Goal: Transaction & Acquisition: Purchase product/service

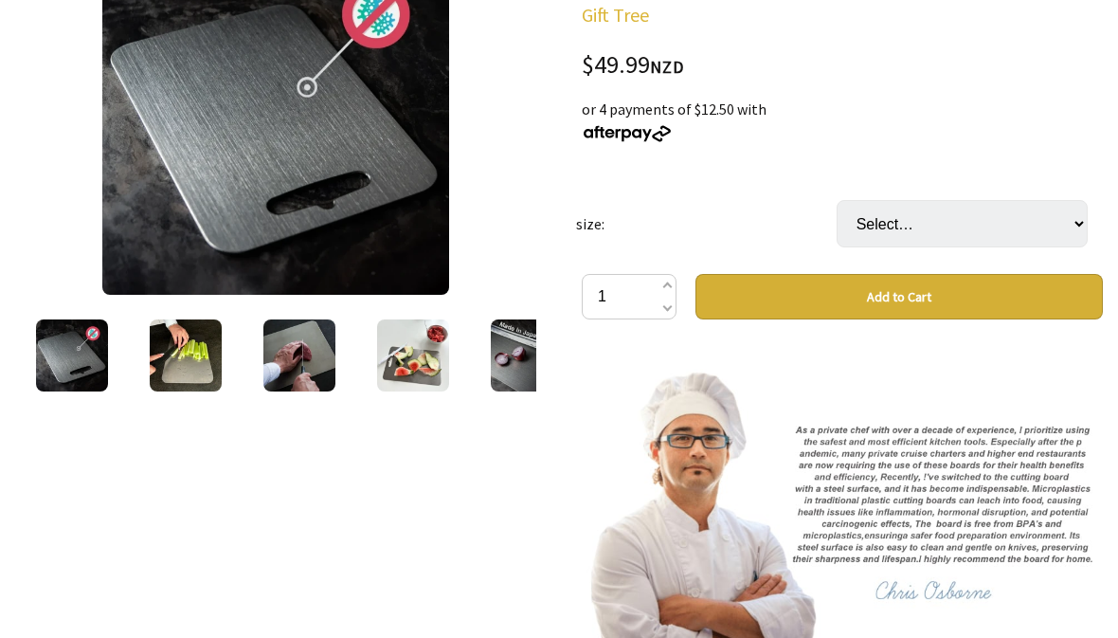
scroll to position [309, 0]
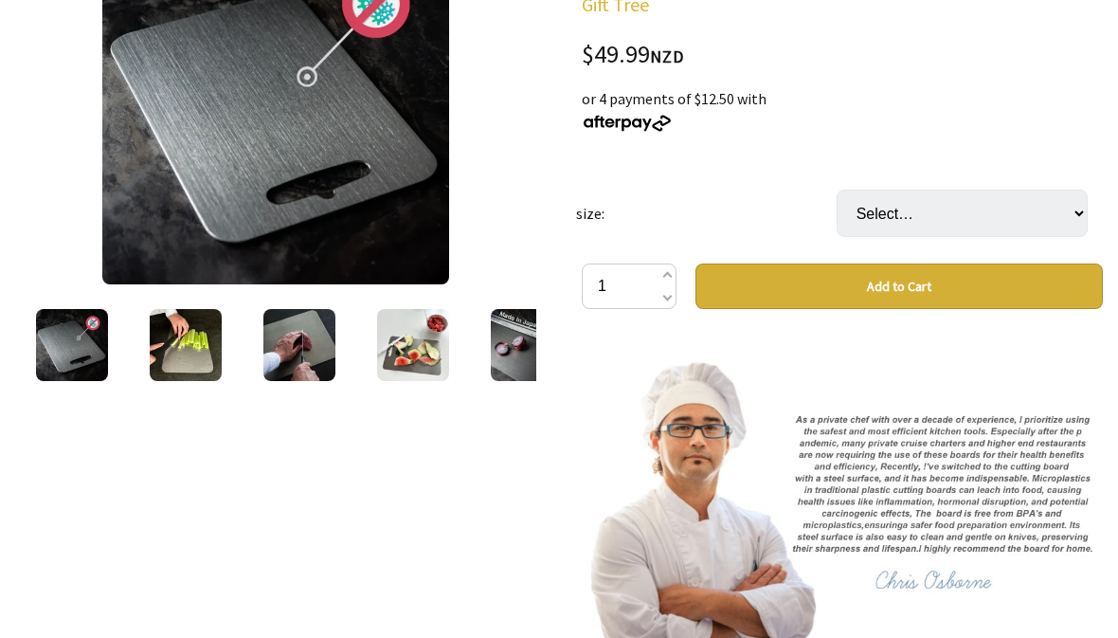
click at [91, 346] on img at bounding box center [72, 346] width 72 height 72
click at [189, 336] on img at bounding box center [186, 345] width 72 height 72
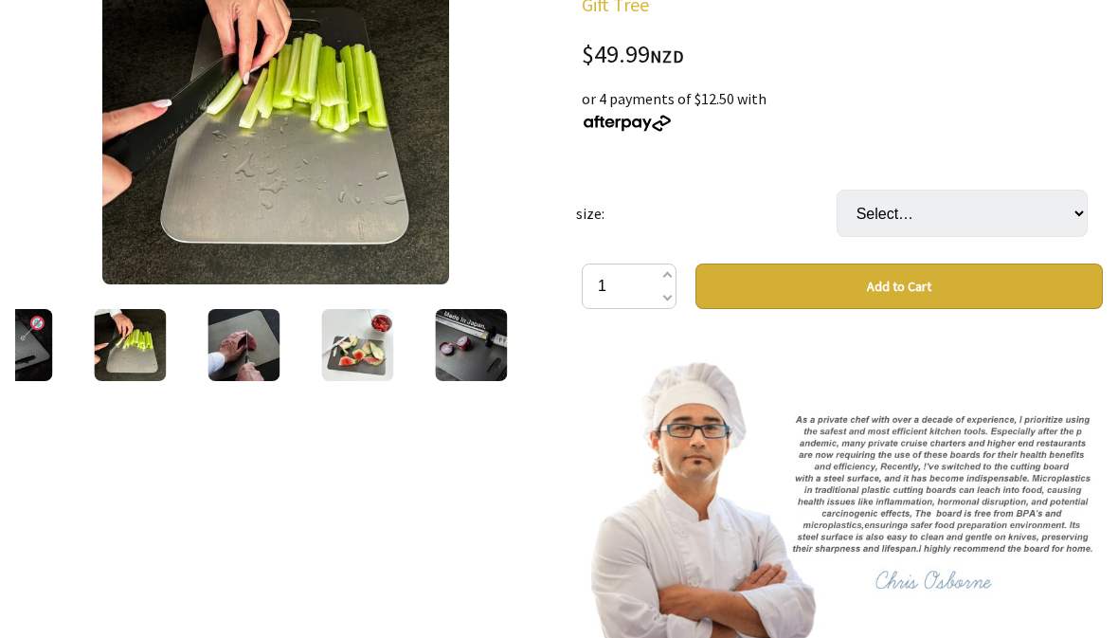
click at [243, 348] on img at bounding box center [243, 345] width 72 height 72
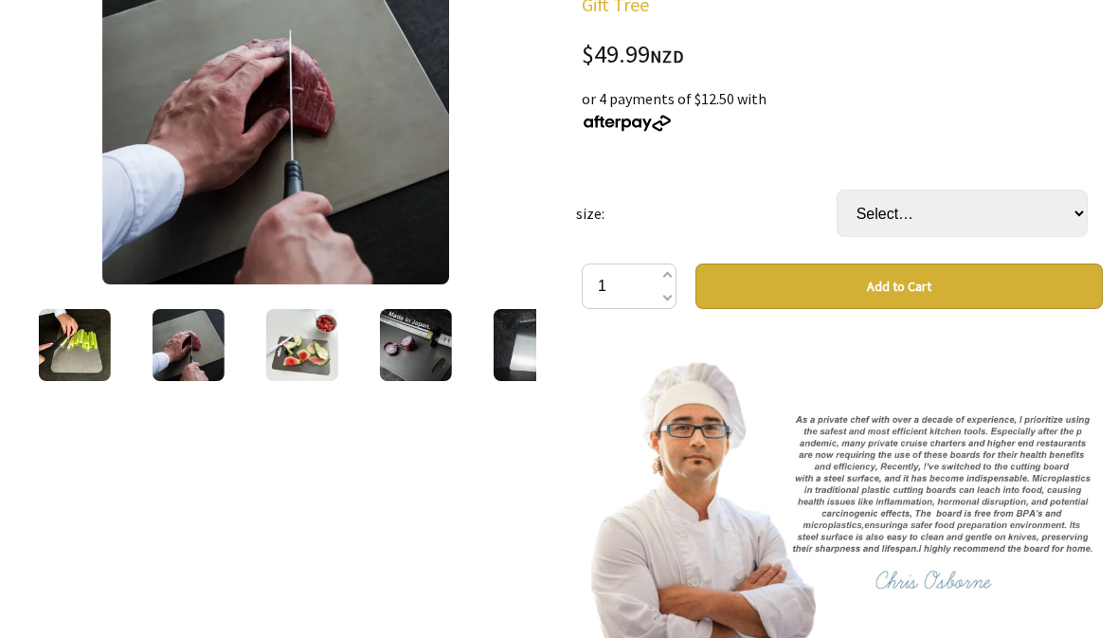
click at [288, 355] on img at bounding box center [302, 345] width 72 height 72
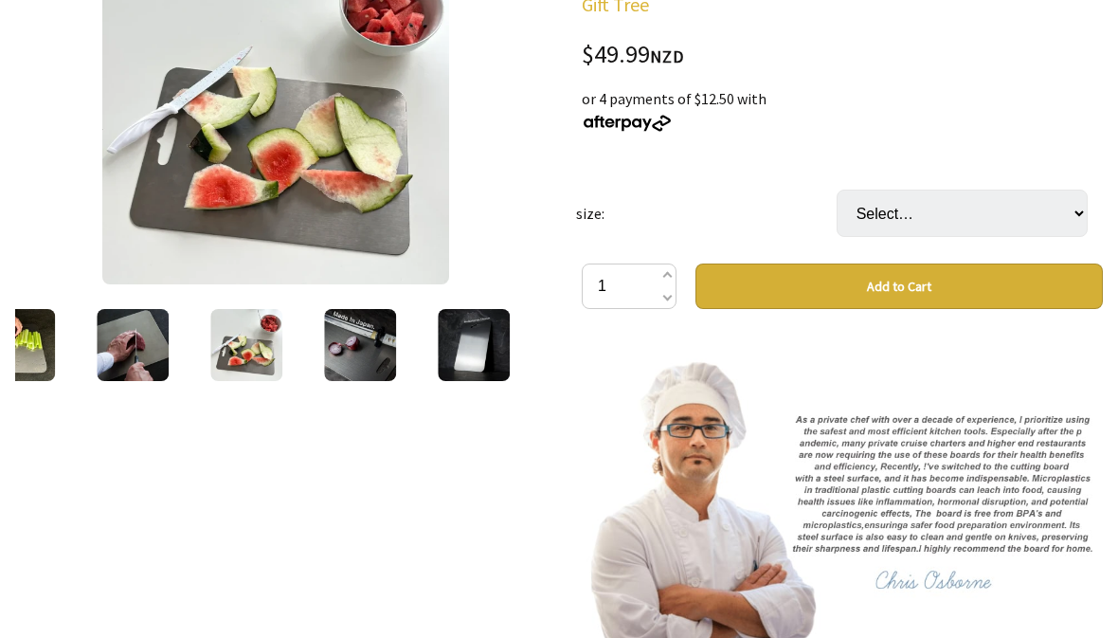
click at [369, 359] on img at bounding box center [360, 345] width 72 height 72
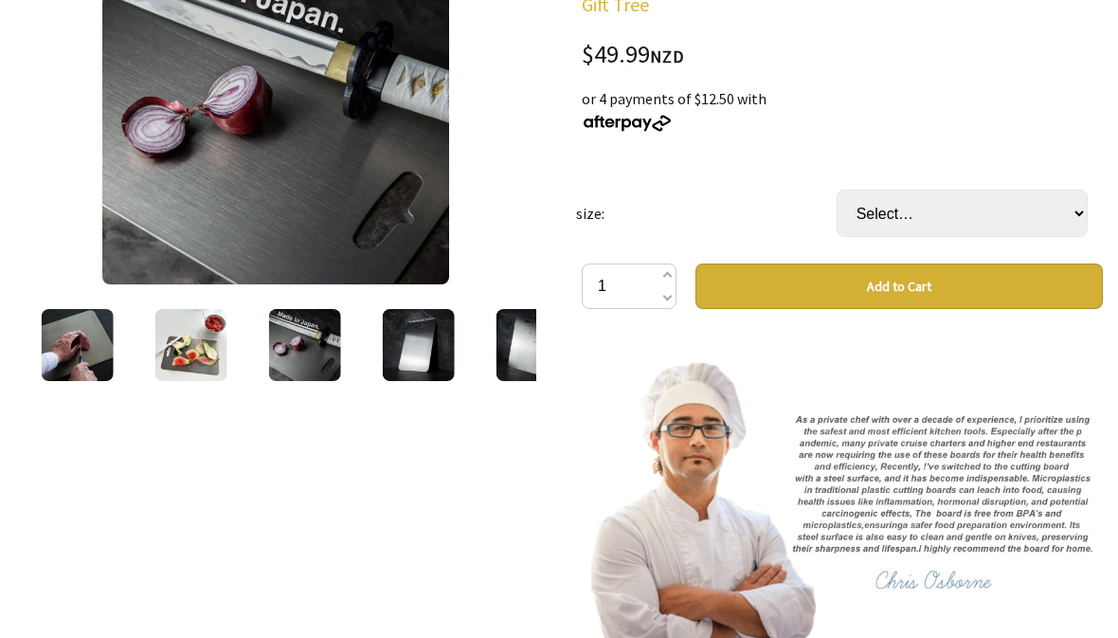
click at [423, 354] on img at bounding box center [419, 345] width 72 height 72
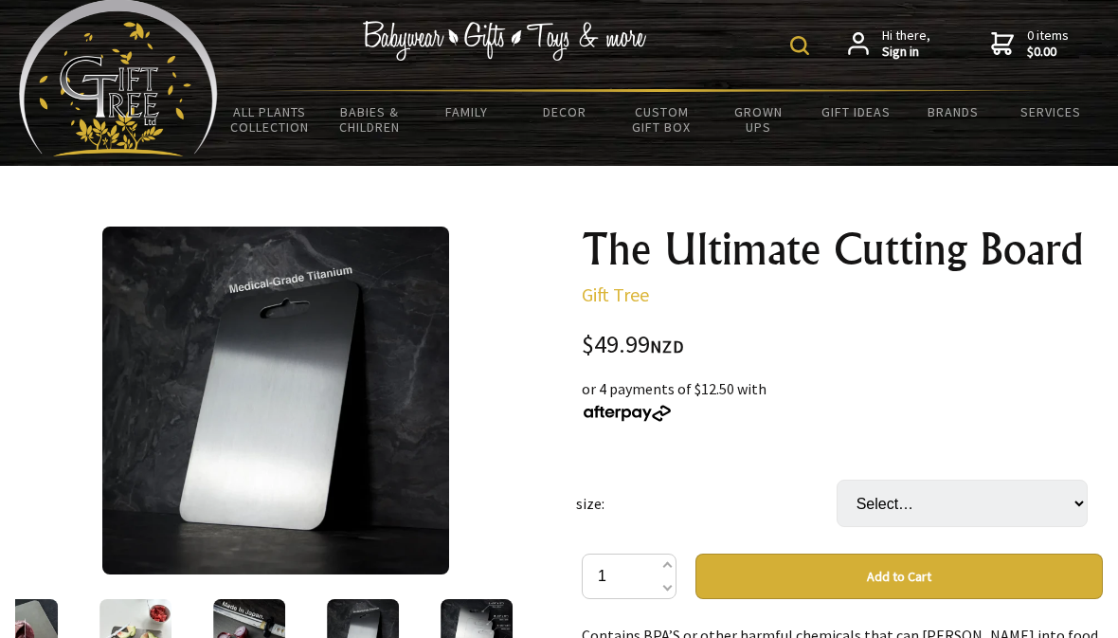
scroll to position [0, 0]
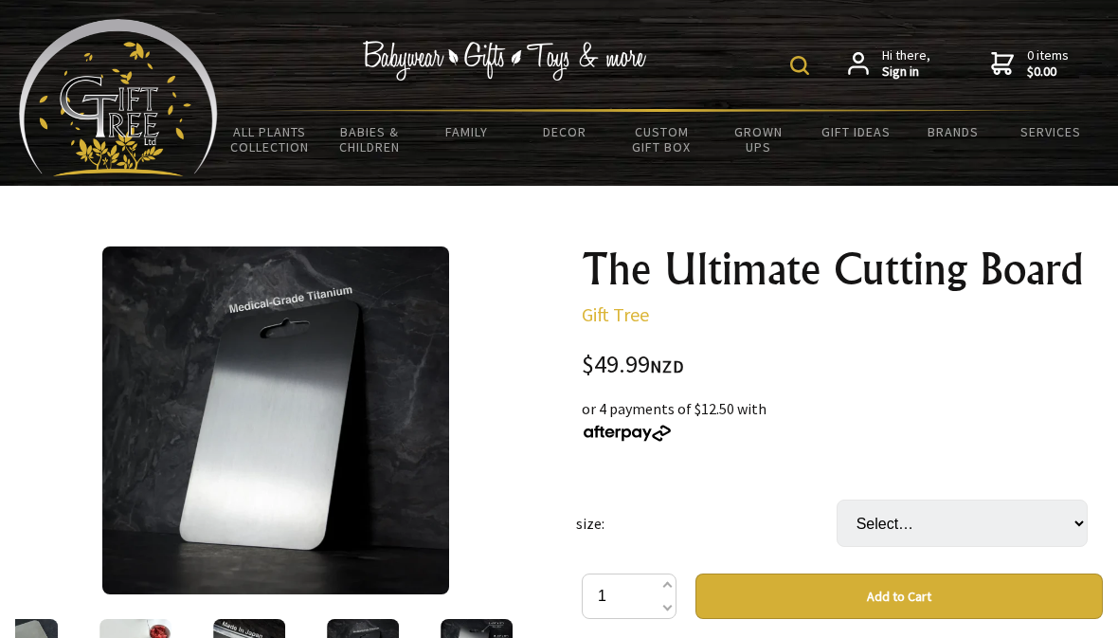
click at [365, 421] on img at bounding box center [276, 420] width 348 height 348
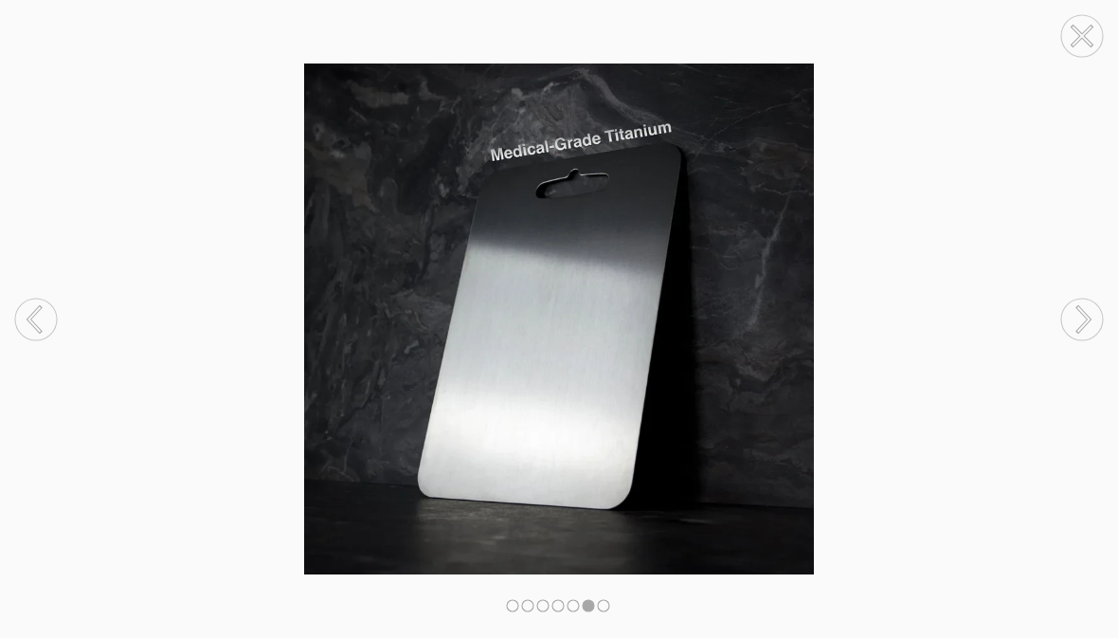
click at [1089, 317] on icon at bounding box center [1083, 319] width 11 height 25
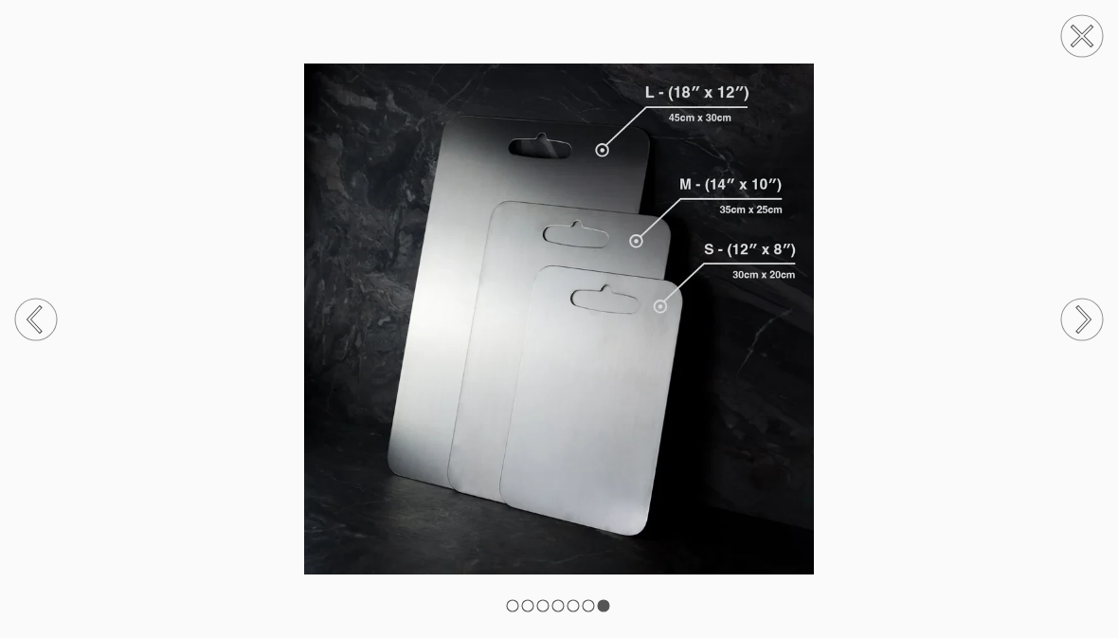
click at [1083, 304] on circle at bounding box center [1082, 319] width 42 height 42
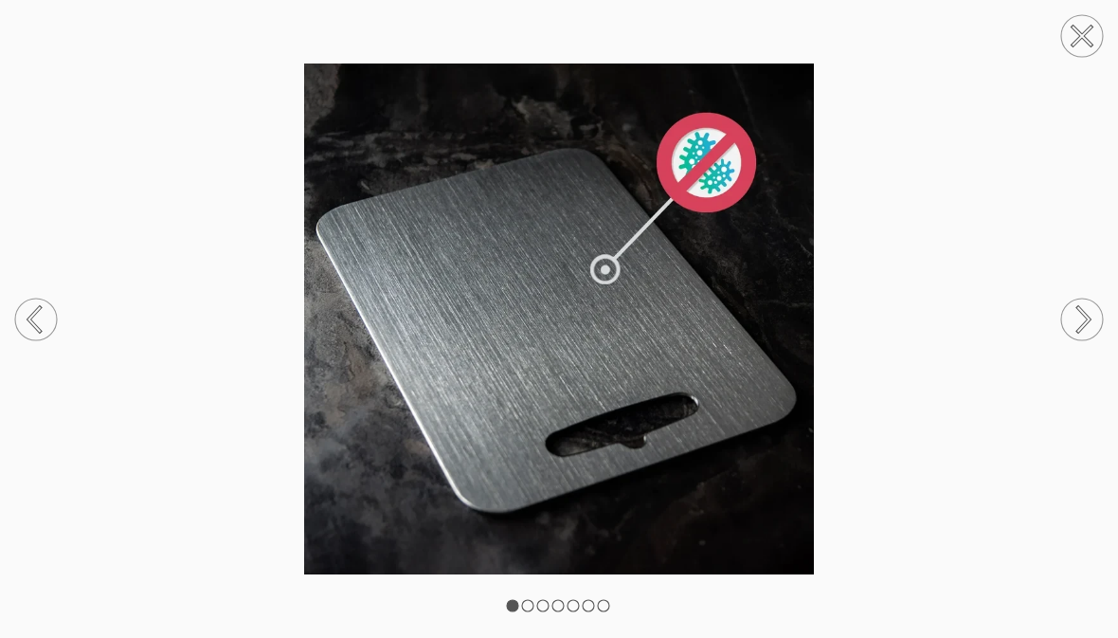
click at [1092, 267] on img at bounding box center [559, 318] width 1118 height 510
click at [1082, 312] on icon at bounding box center [1083, 319] width 11 height 25
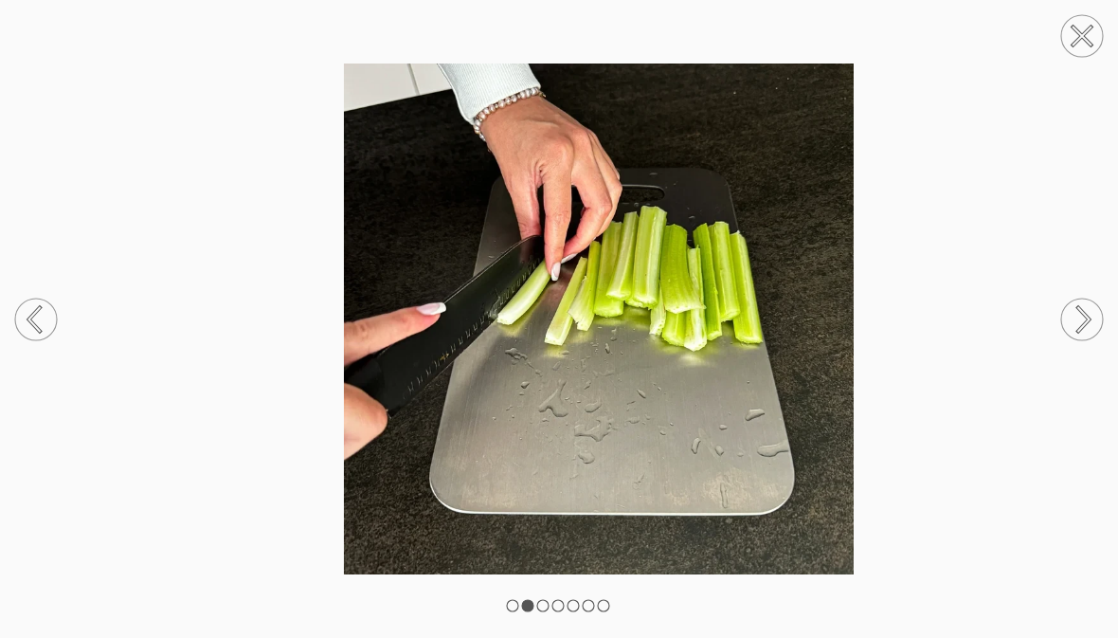
click at [1091, 299] on icon at bounding box center [1082, 319] width 72 height 100
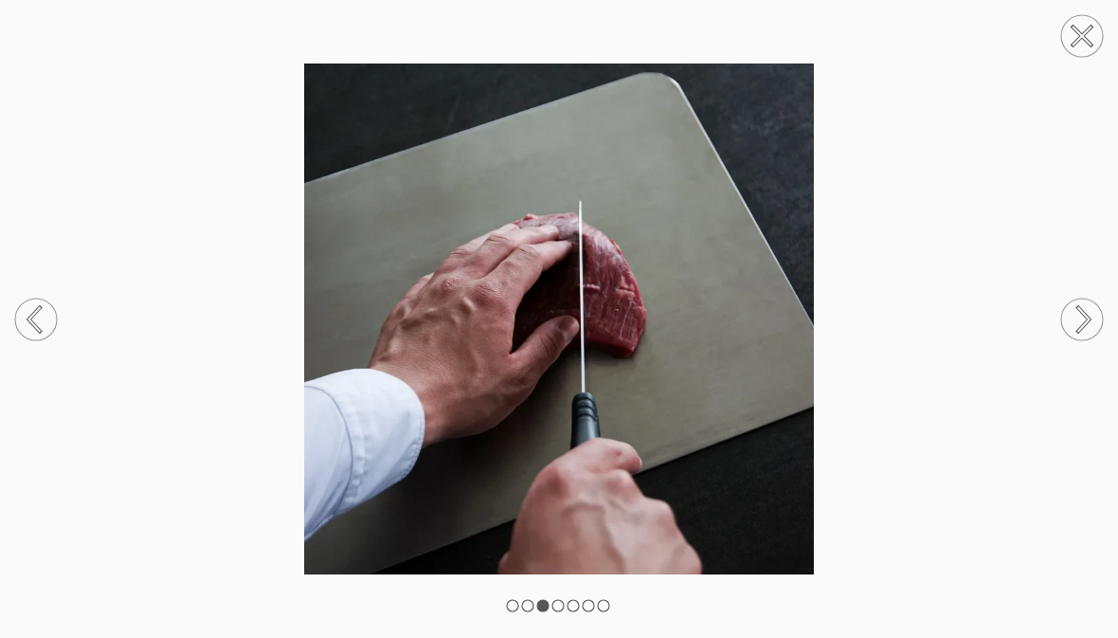
click at [1096, 315] on circle at bounding box center [1082, 319] width 42 height 42
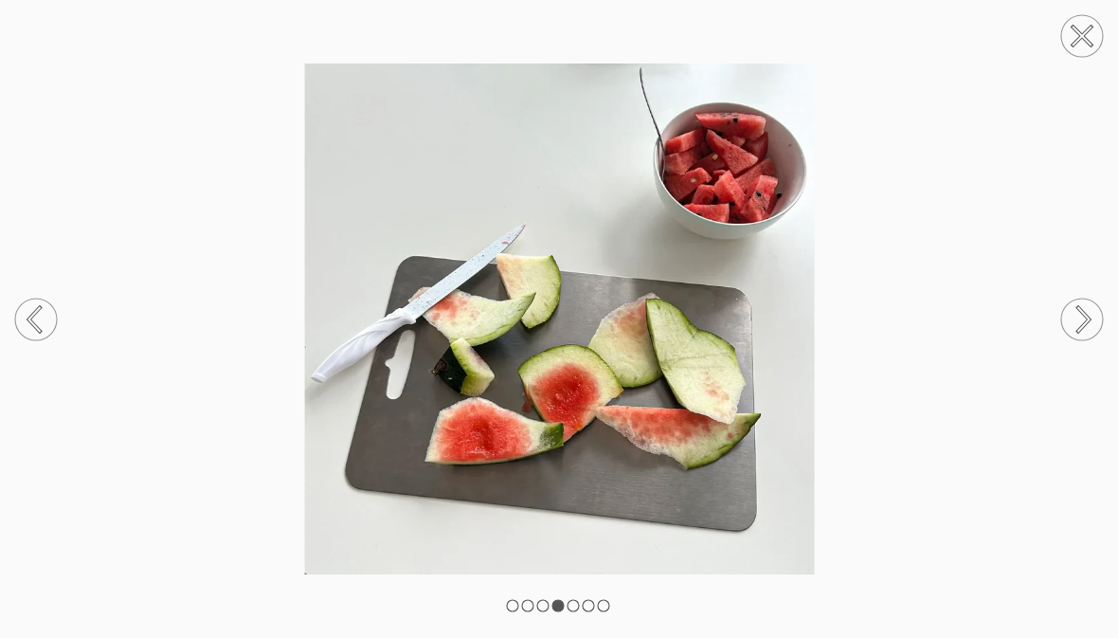
click at [1096, 315] on circle at bounding box center [1082, 319] width 42 height 42
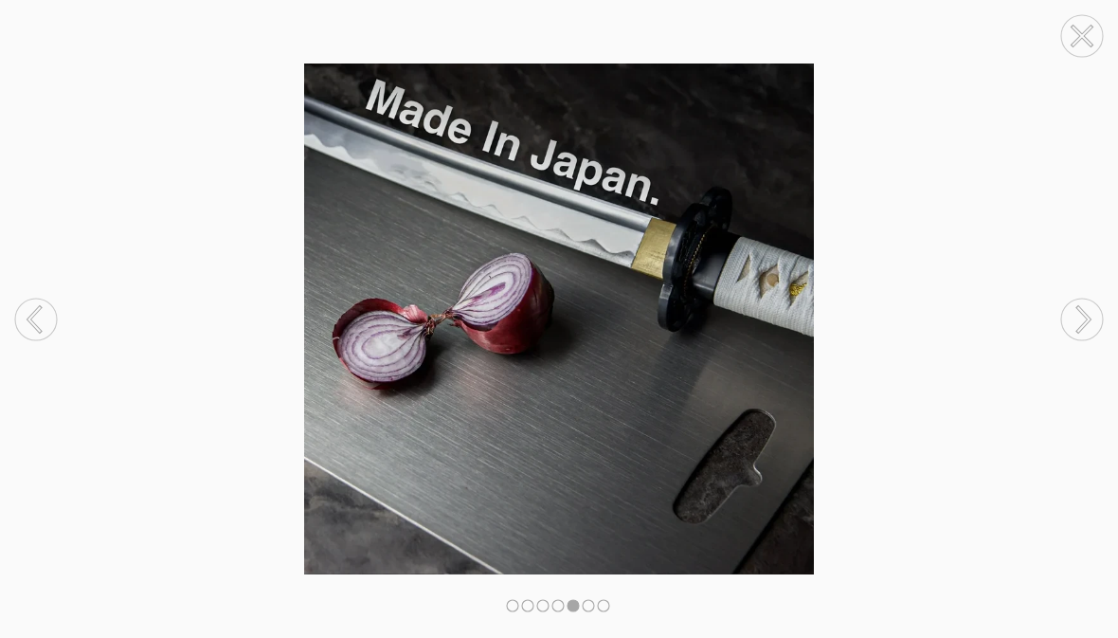
click at [1094, 316] on circle at bounding box center [1082, 319] width 42 height 42
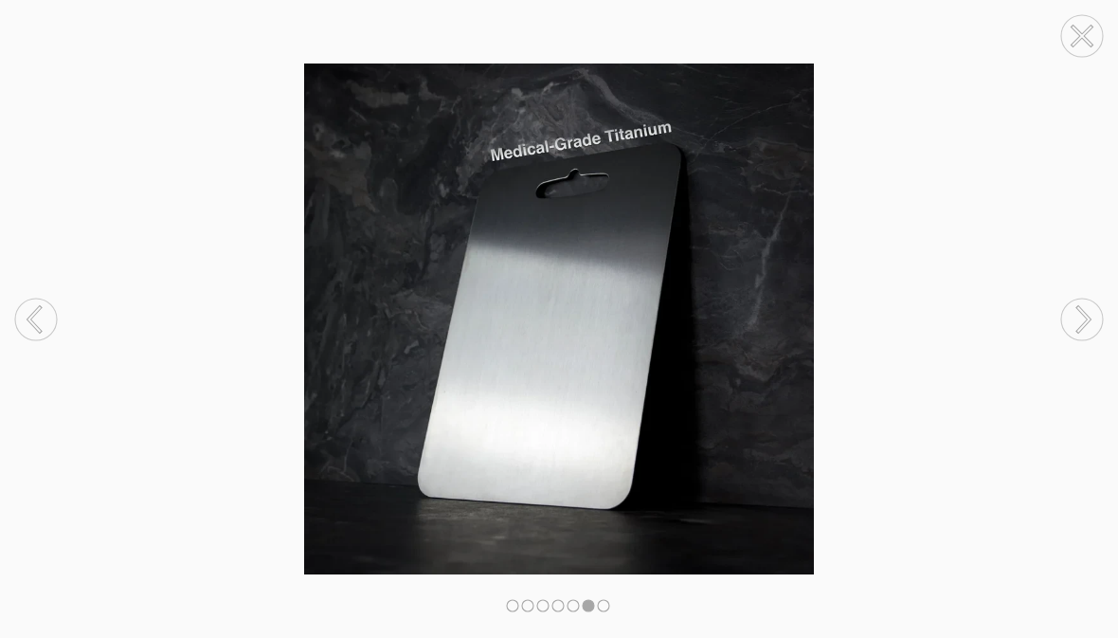
click at [1089, 322] on icon at bounding box center [1083, 319] width 11 height 24
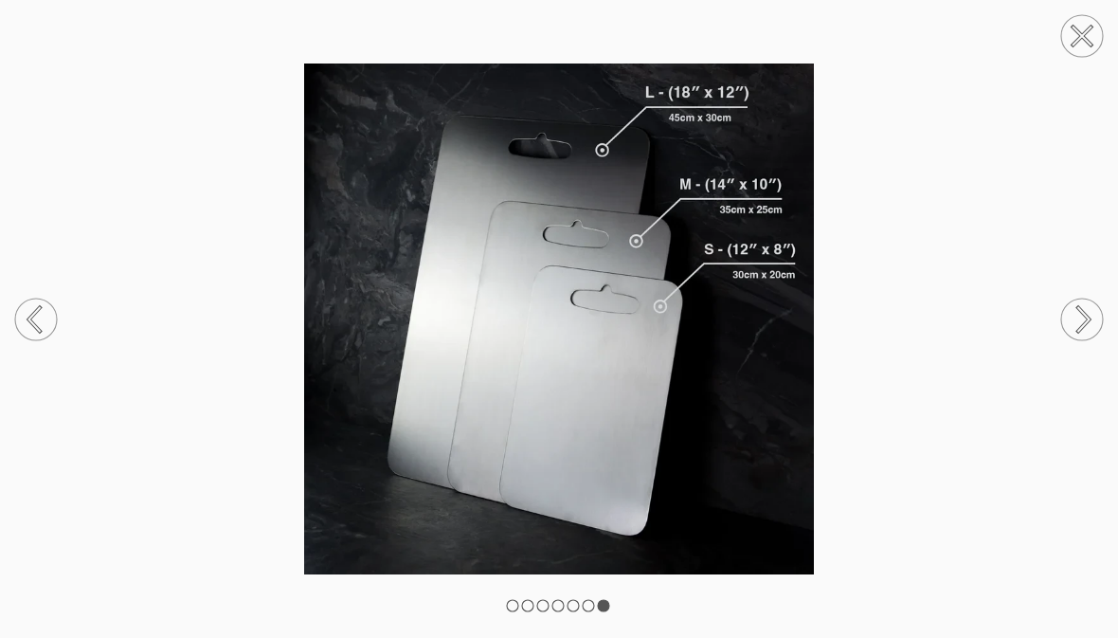
click at [49, 324] on circle at bounding box center [36, 319] width 42 height 42
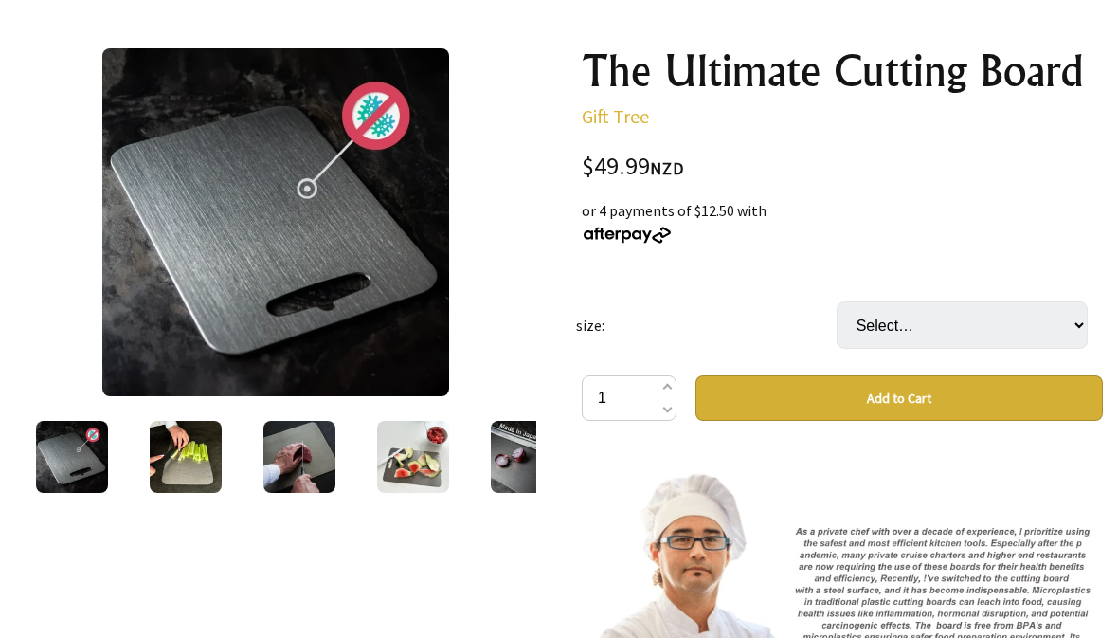
scroll to position [199, 0]
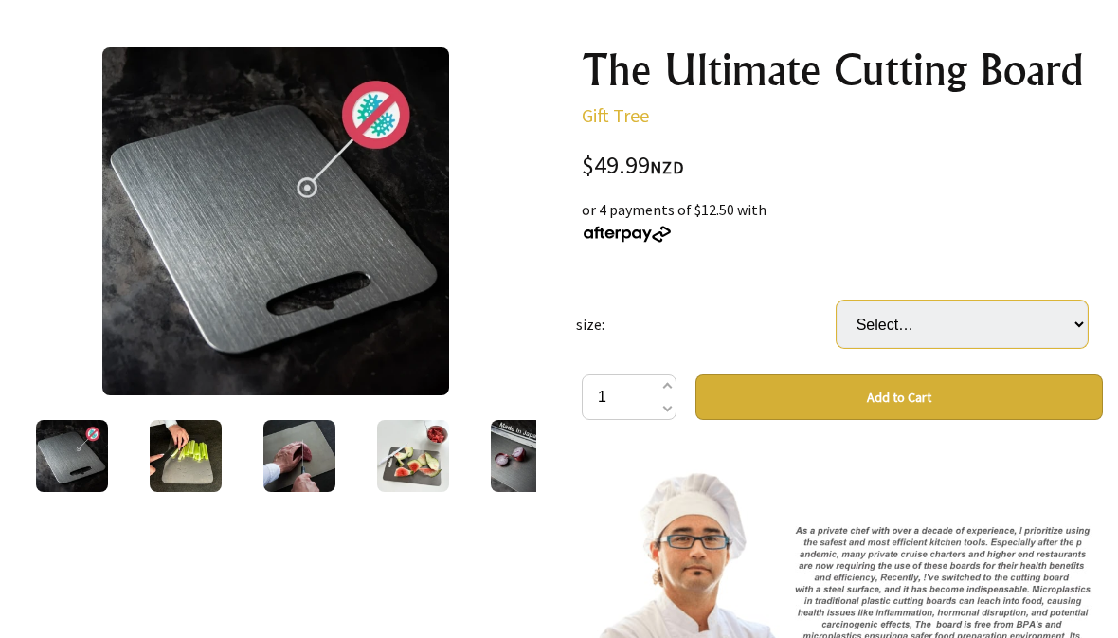
click at [1079, 328] on select "Select… Small 34x23cm Medium 39x28cm (+ $14.99) Large 46x30cm (+ $29.99) Big 60…" at bounding box center [962, 323] width 251 height 47
select select "Large 46x30cm"
